Goal: Information Seeking & Learning: Learn about a topic

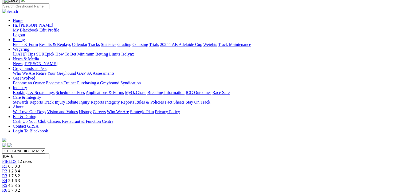
scroll to position [27, 0]
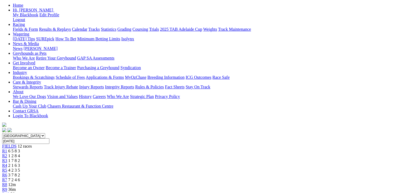
scroll to position [80, 0]
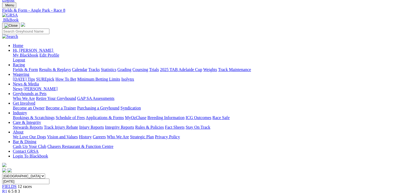
scroll to position [134, 0]
